Goal: Task Accomplishment & Management: Use online tool/utility

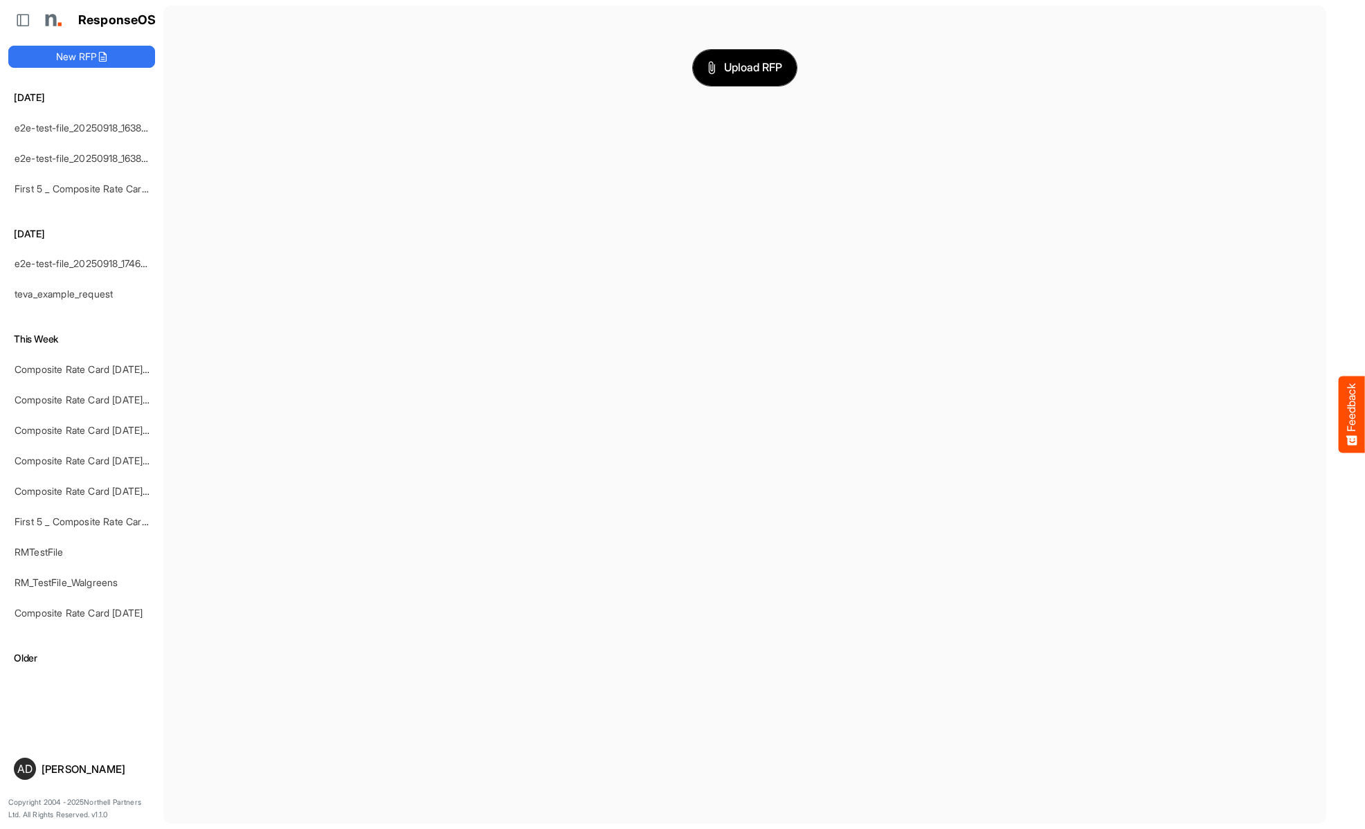
click at [745, 67] on span "Upload RFP" at bounding box center [744, 68] width 75 height 18
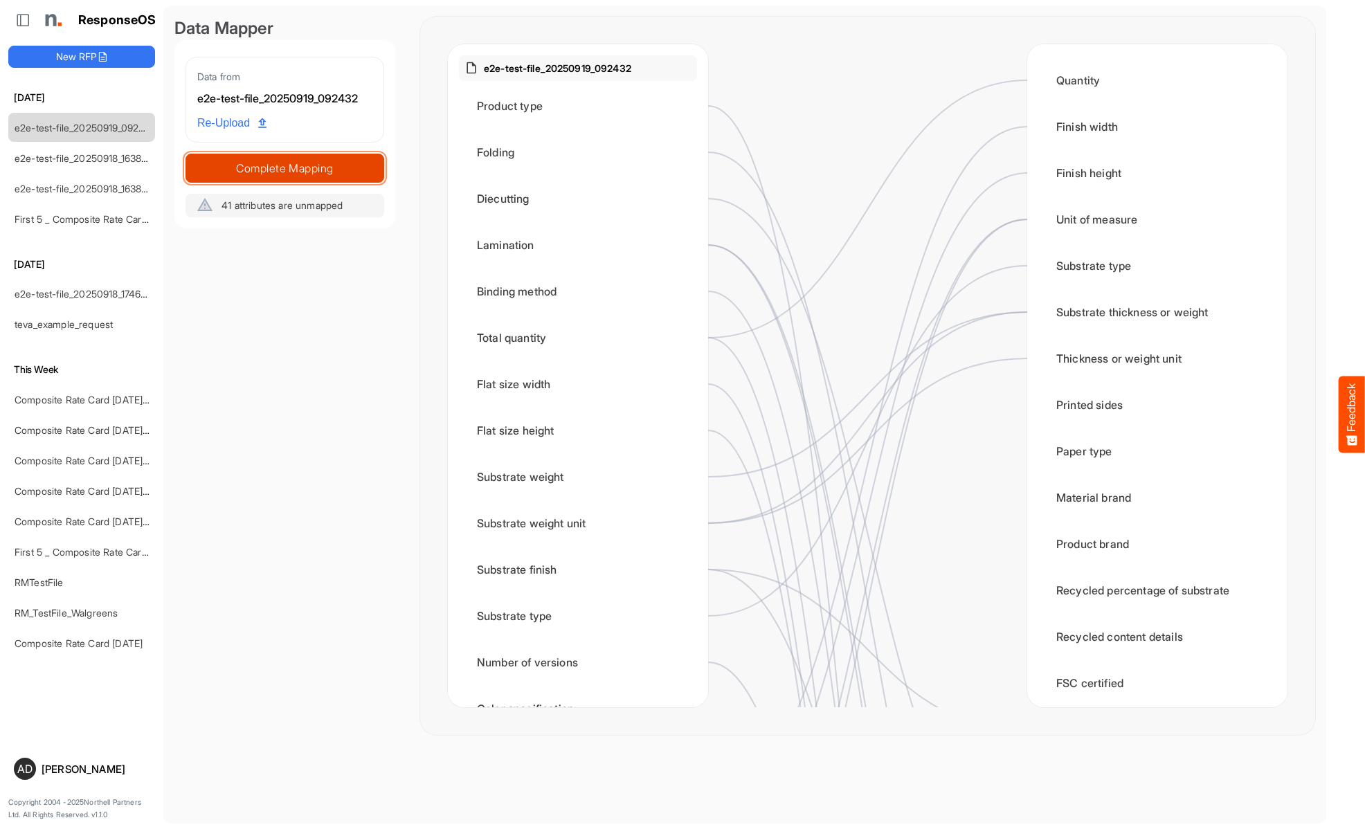
click at [284, 167] on span "Complete Mapping" at bounding box center [284, 167] width 197 height 19
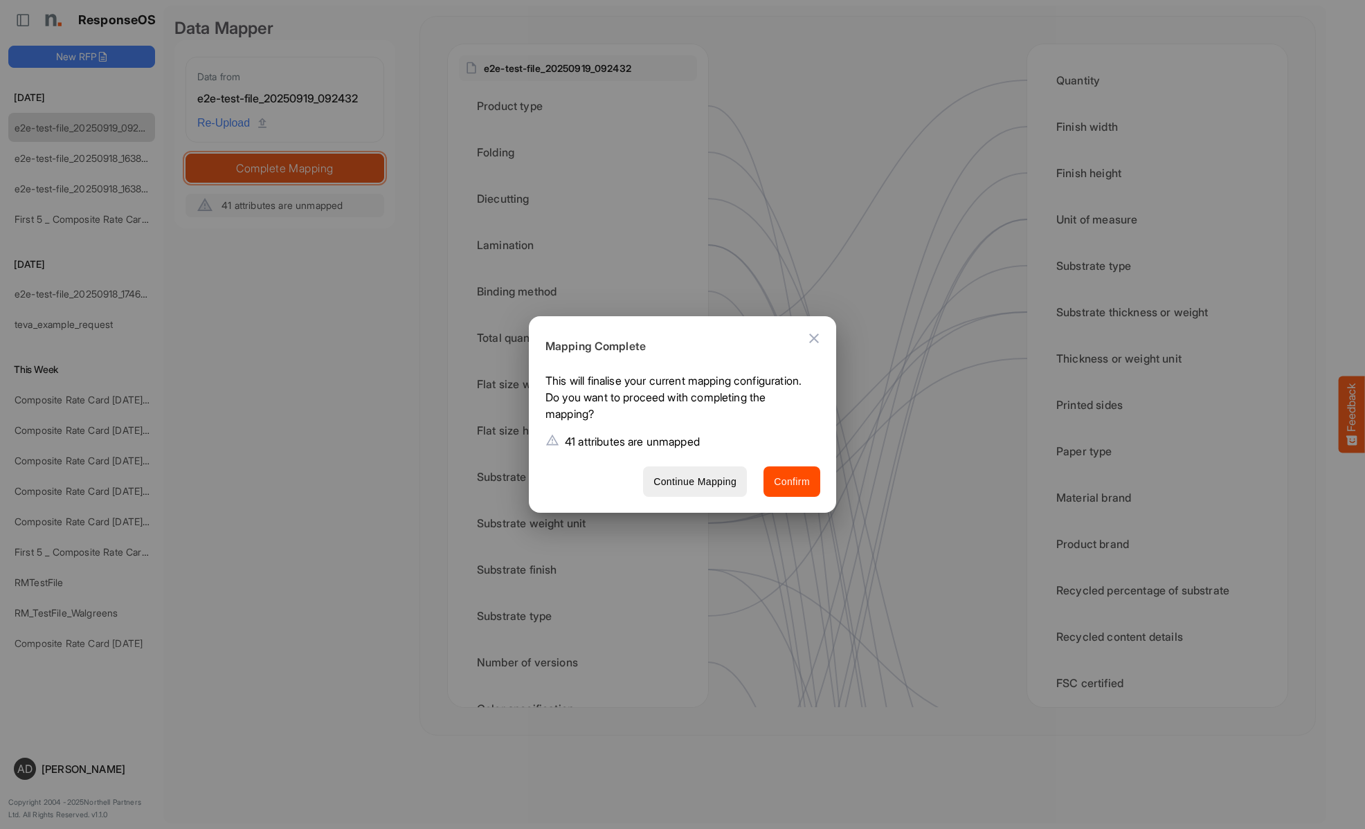
click at [792, 481] on span "Confirm" at bounding box center [792, 481] width 36 height 17
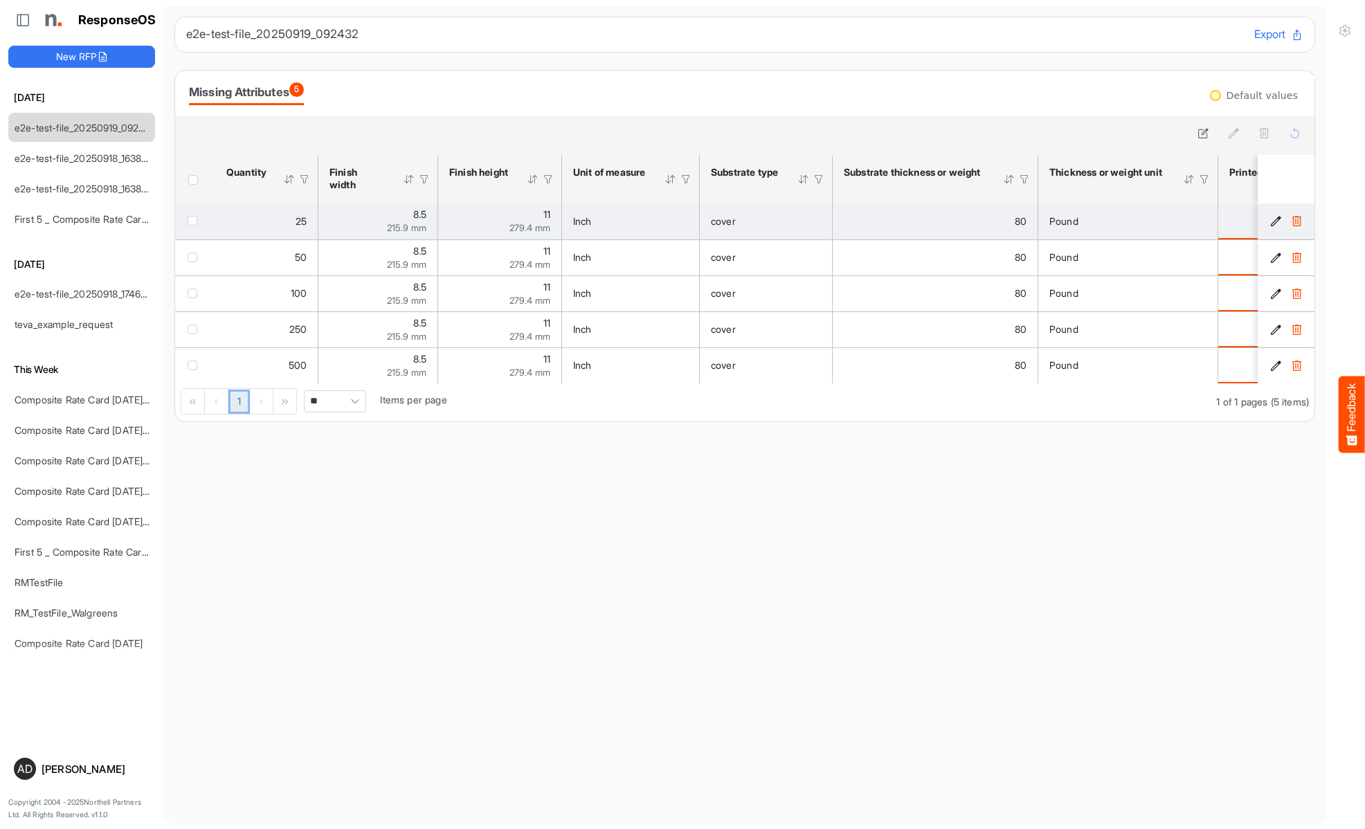
click at [195, 220] on span "checkbox" at bounding box center [193, 221] width 10 height 10
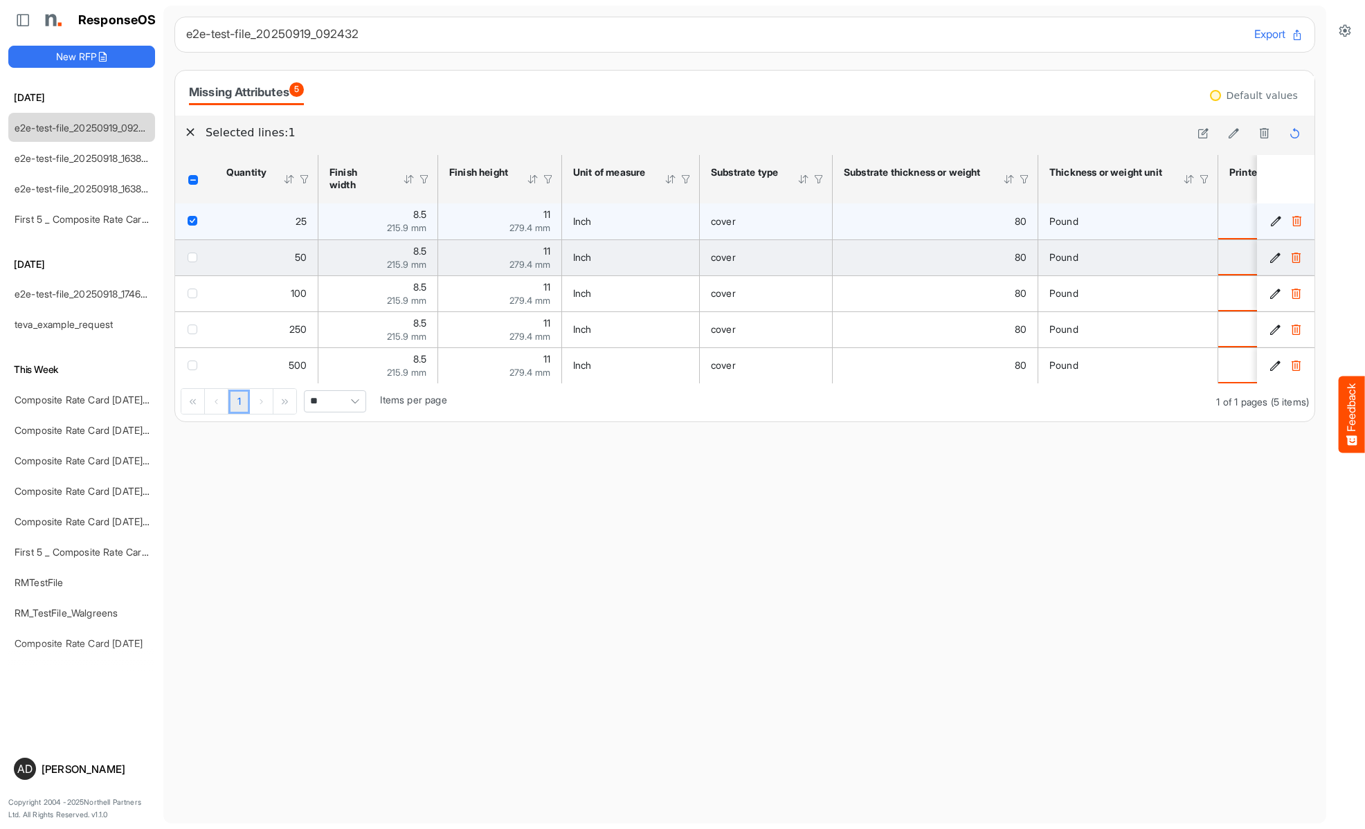
click at [195, 257] on span "checkbox" at bounding box center [193, 258] width 10 height 10
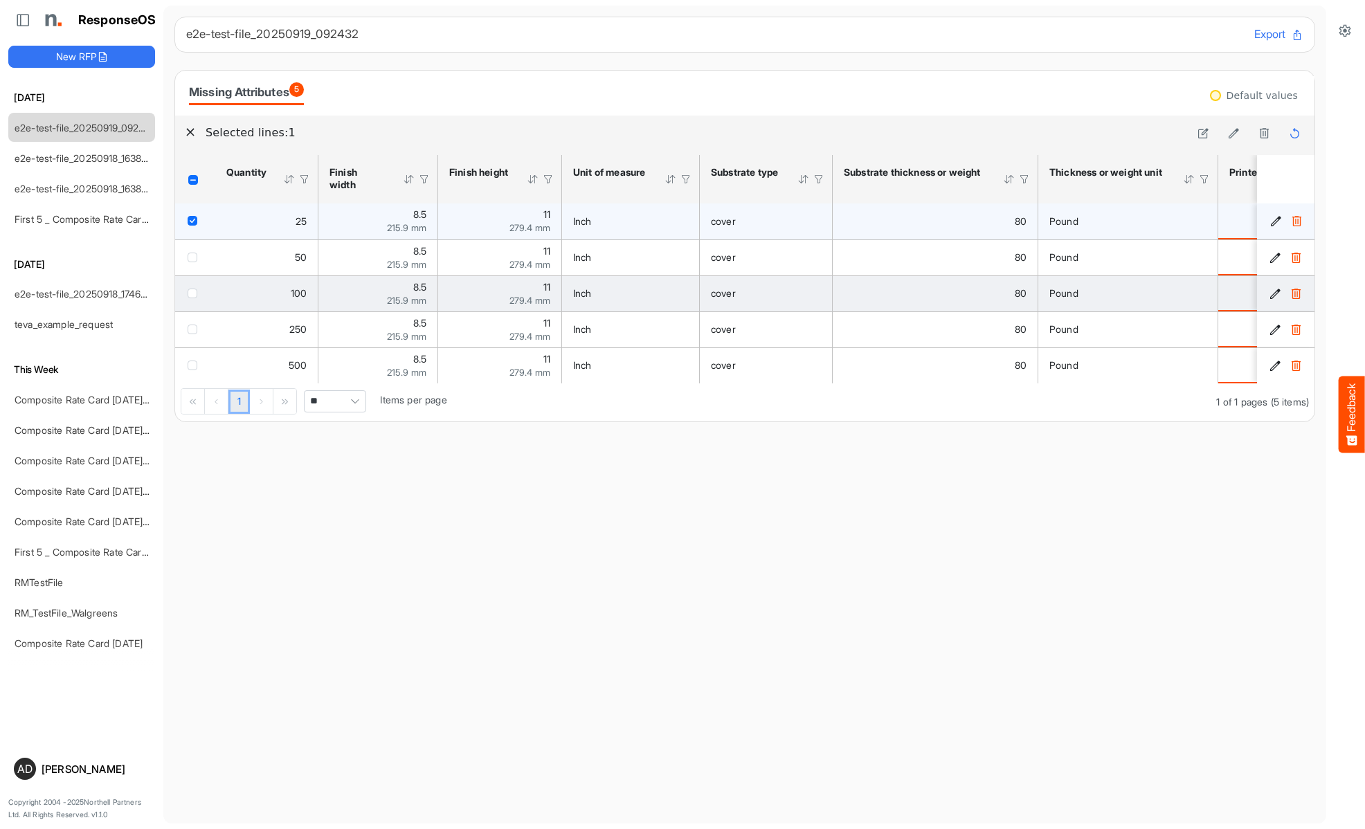
click at [195, 293] on span "checkbox" at bounding box center [193, 294] width 10 height 10
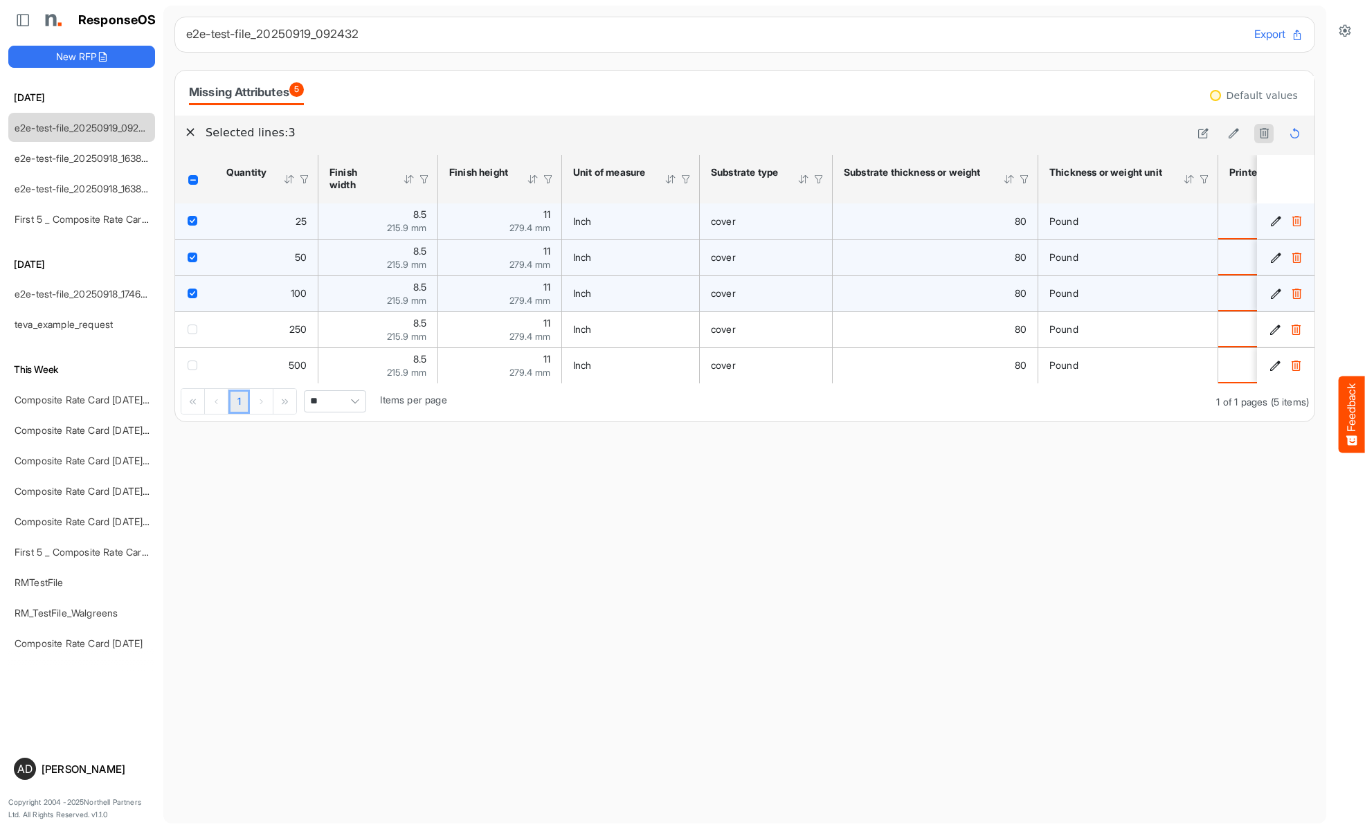
click at [1264, 134] on icon at bounding box center [1264, 133] width 12 height 12
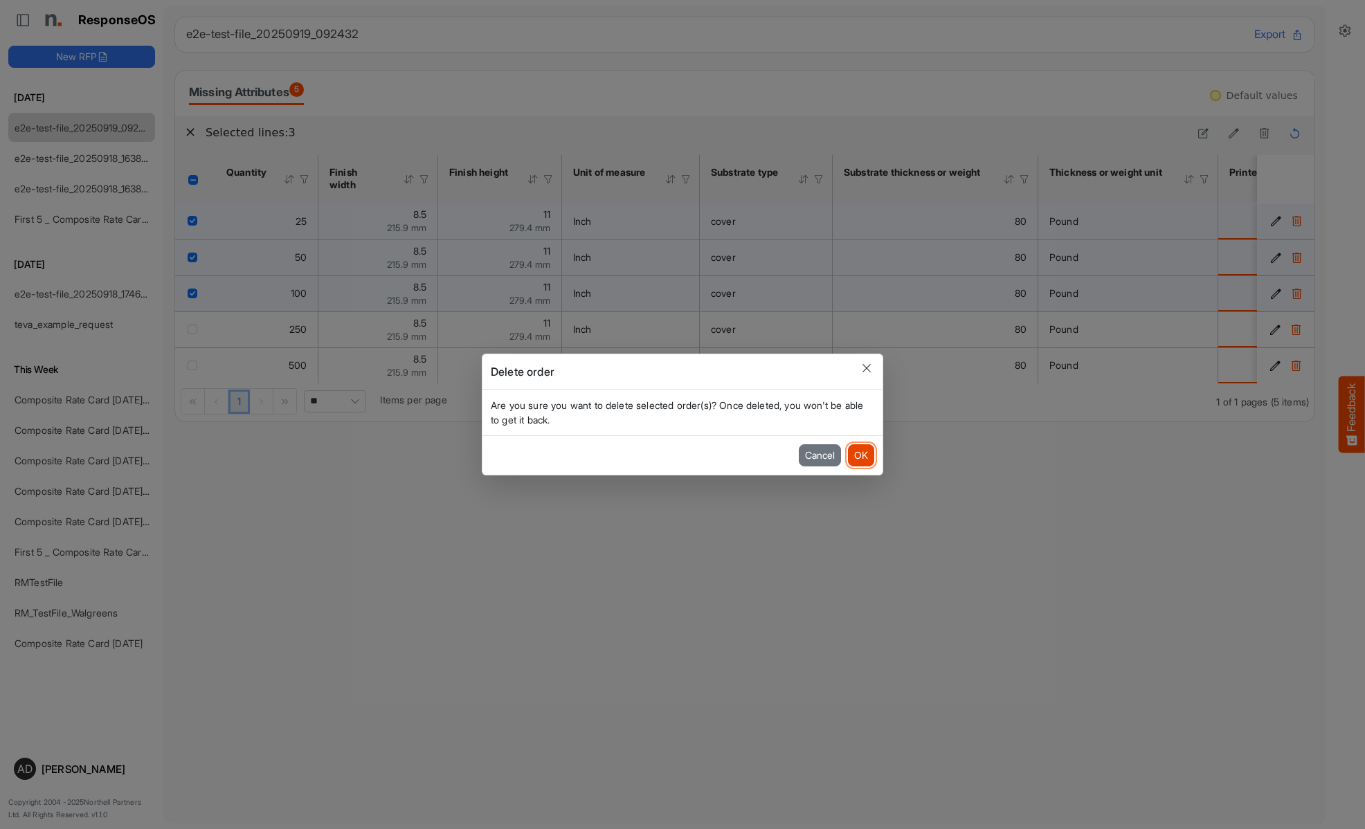
click at [860, 455] on button "OK" at bounding box center [861, 455] width 26 height 22
